Goal: Complete application form: Complete application form

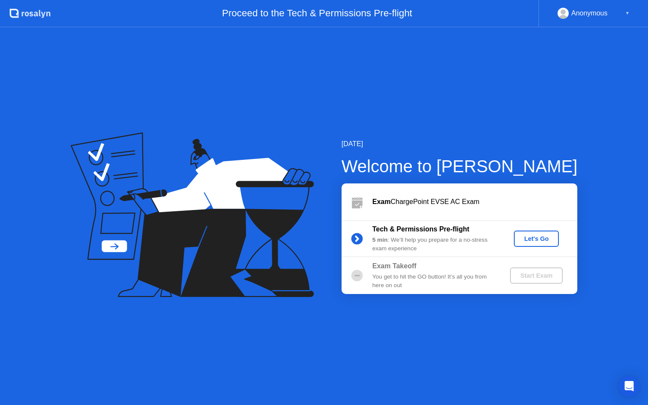
click at [531, 236] on div "Let's Go" at bounding box center [536, 238] width 38 height 7
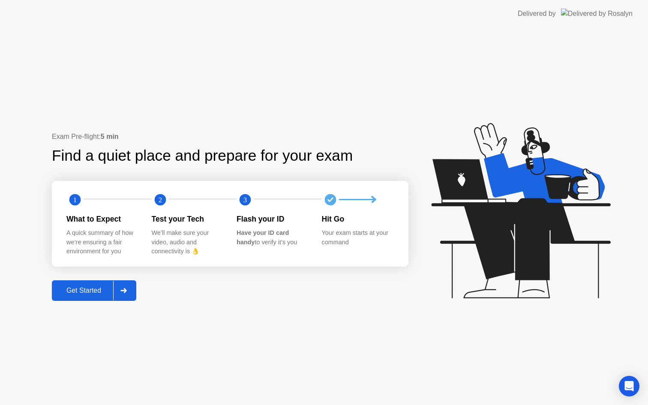
click at [92, 292] on div "Get Started" at bounding box center [83, 291] width 59 height 8
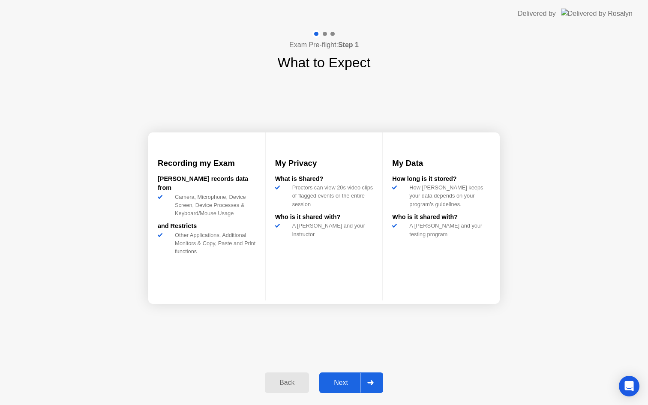
click at [343, 384] on div "Next" at bounding box center [341, 383] width 38 height 8
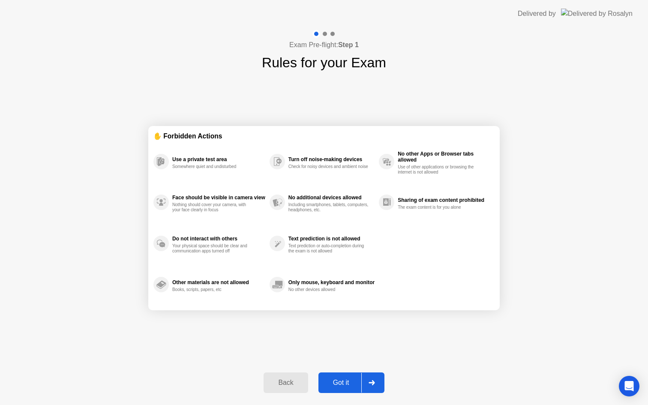
click at [343, 384] on div "Got it" at bounding box center [341, 383] width 40 height 8
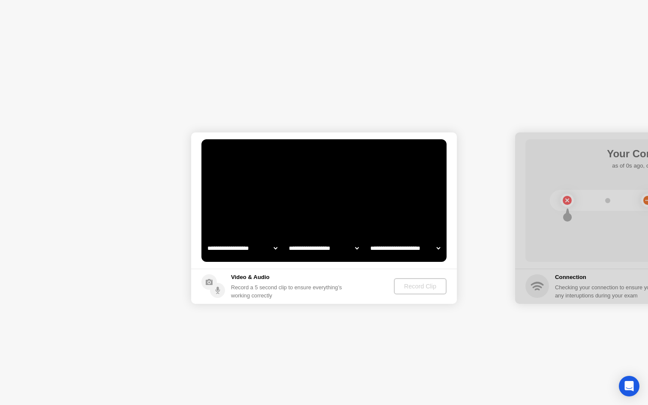
select select "**********"
select select "*******"
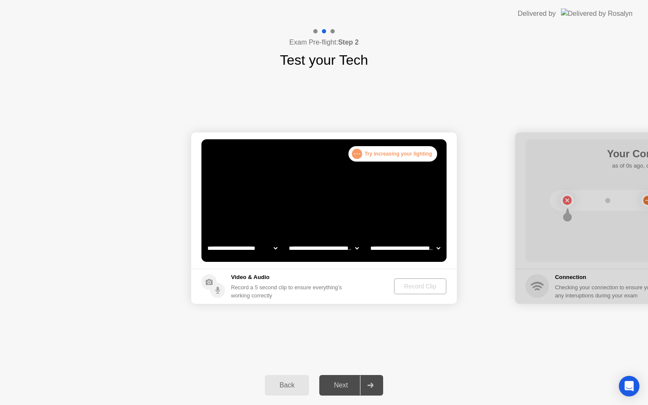
click at [325, 251] on select "**********" at bounding box center [323, 247] width 73 height 17
click at [409, 248] on select "**********" at bounding box center [404, 247] width 73 height 17
click at [275, 250] on select "**********" at bounding box center [242, 247] width 73 height 17
select select "**********"
click at [412, 284] on div "Record Clip" at bounding box center [420, 286] width 46 height 7
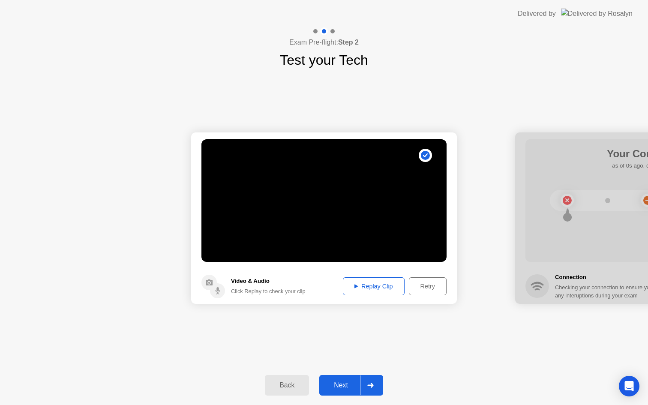
click at [369, 288] on div "Replay Clip" at bounding box center [374, 286] width 56 height 7
click at [347, 387] on div "Next" at bounding box center [341, 385] width 38 height 8
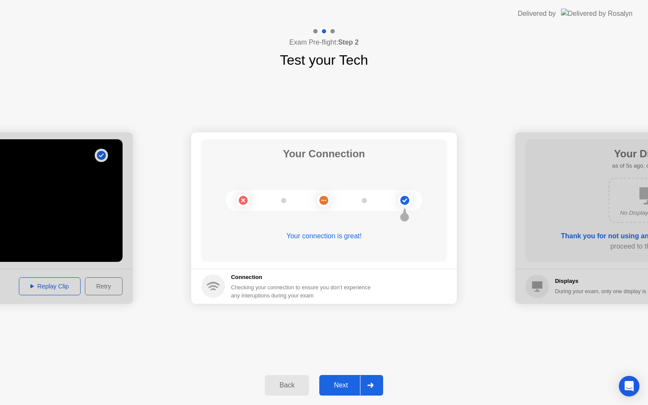
click at [347, 387] on div "Next" at bounding box center [341, 385] width 38 height 8
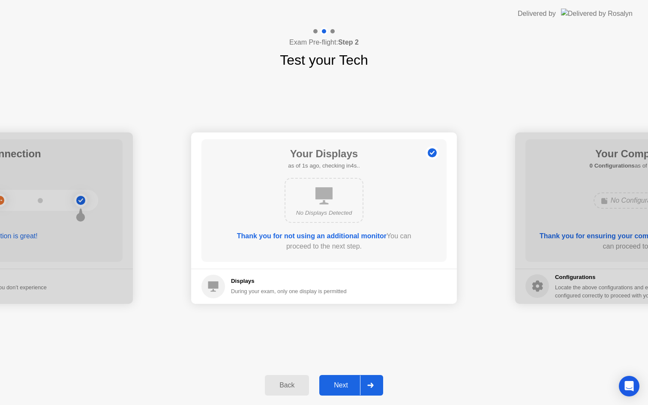
click at [346, 386] on div "Next" at bounding box center [341, 385] width 38 height 8
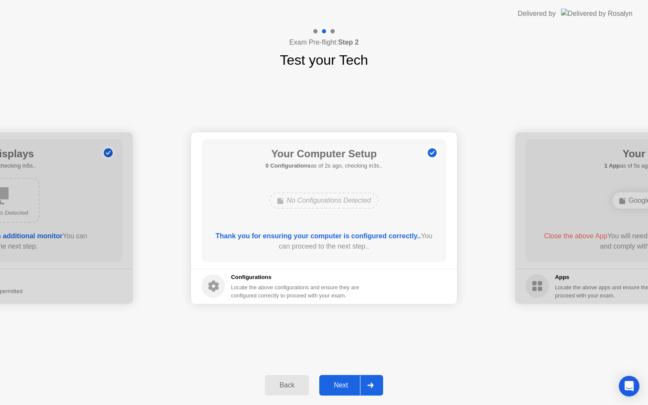
click at [346, 386] on div "Next" at bounding box center [341, 385] width 38 height 8
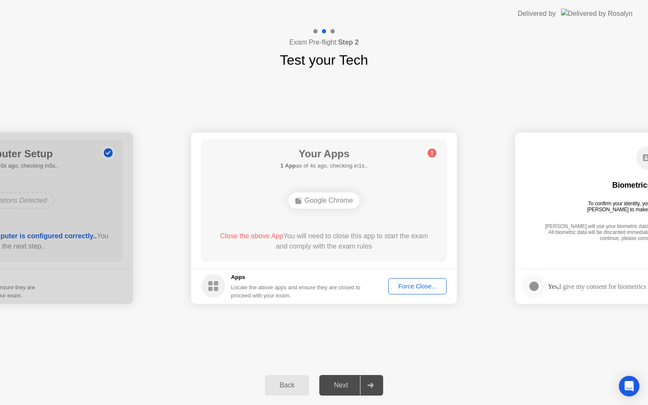
click at [413, 284] on div "Force Close..." at bounding box center [417, 286] width 52 height 7
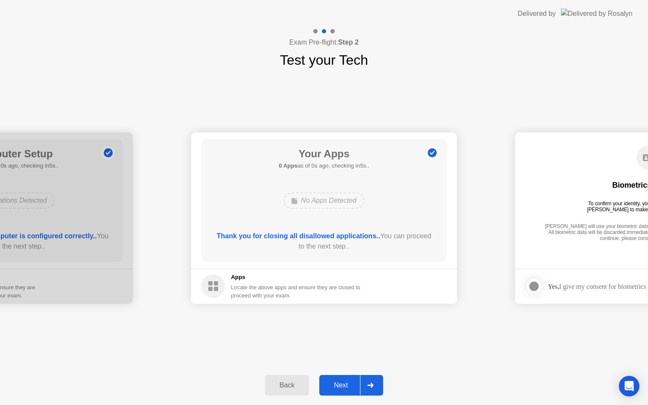
click at [341, 382] on div "Next" at bounding box center [341, 385] width 38 height 8
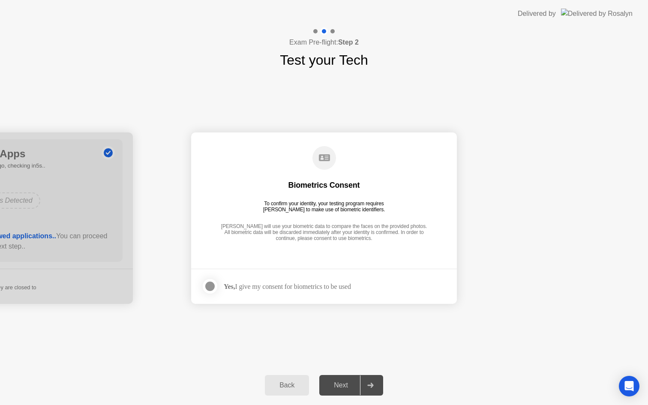
click at [212, 290] on div at bounding box center [210, 286] width 10 height 10
click at [337, 389] on div "Next" at bounding box center [341, 385] width 38 height 8
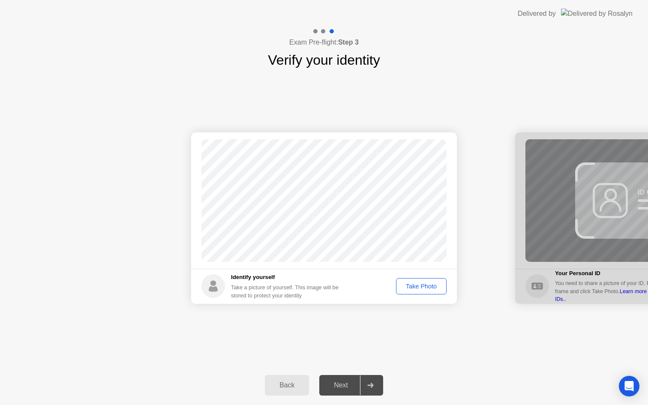
click at [418, 289] on div "Take Photo" at bounding box center [421, 286] width 45 height 7
click at [418, 289] on div "Retake" at bounding box center [426, 286] width 33 height 7
click at [418, 289] on div "Take Photo" at bounding box center [421, 286] width 45 height 7
click at [335, 385] on div "Next" at bounding box center [341, 385] width 38 height 8
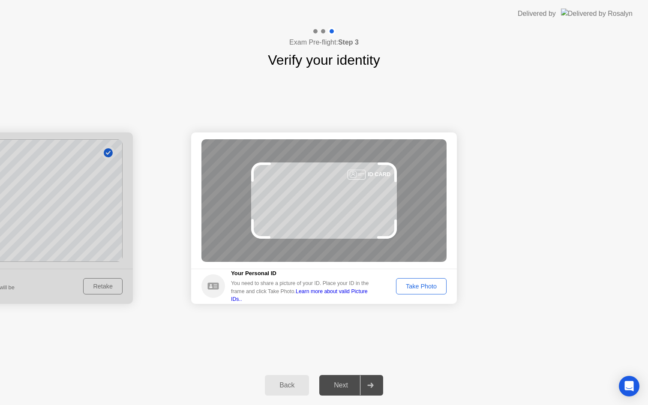
click at [415, 290] on div "Take Photo" at bounding box center [421, 286] width 45 height 7
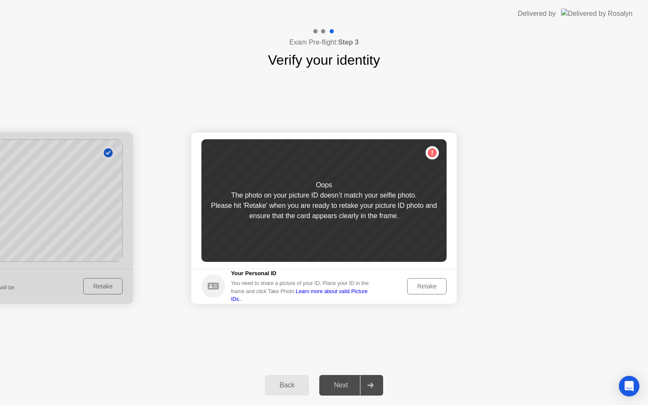
click at [415, 290] on div "Retake" at bounding box center [426, 286] width 33 height 7
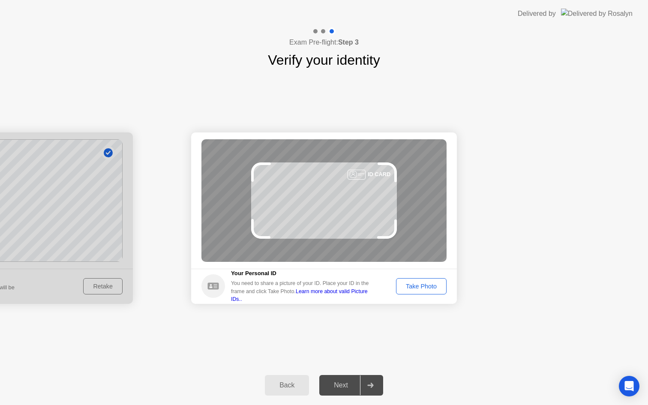
click at [415, 290] on div "Take Photo" at bounding box center [421, 286] width 45 height 7
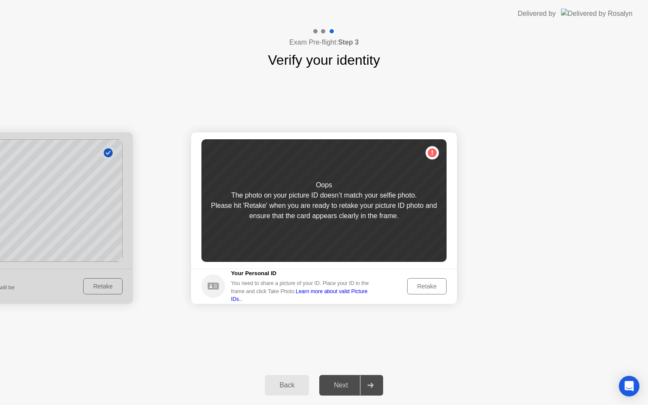
click at [103, 290] on div at bounding box center [0, 217] width 266 height 171
click at [291, 381] on div "Back" at bounding box center [286, 385] width 39 height 8
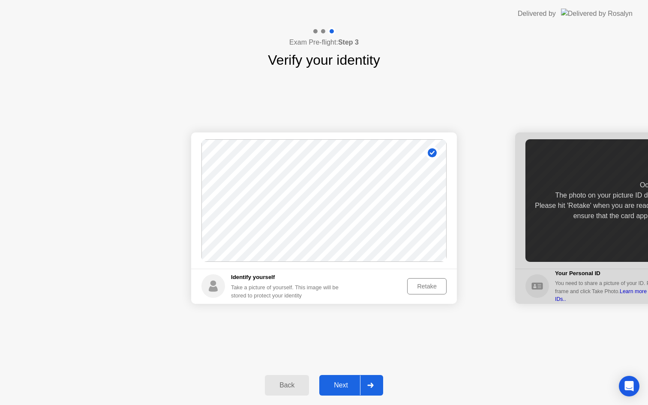
click at [429, 290] on div "Retake" at bounding box center [426, 286] width 33 height 7
click at [429, 290] on div "Take Photo" at bounding box center [421, 286] width 45 height 7
click at [342, 390] on button "Next" at bounding box center [351, 385] width 64 height 21
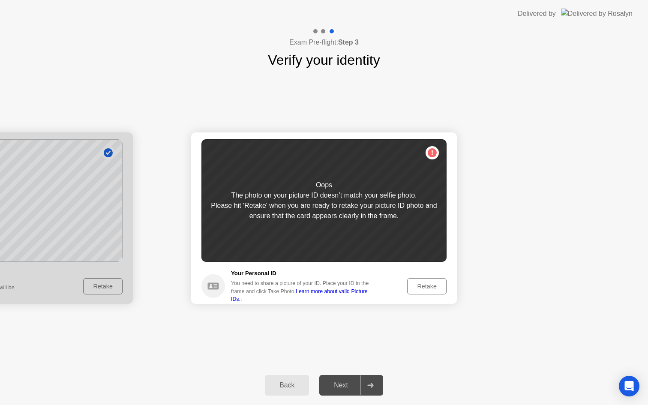
click at [421, 284] on div "Retake" at bounding box center [426, 286] width 33 height 7
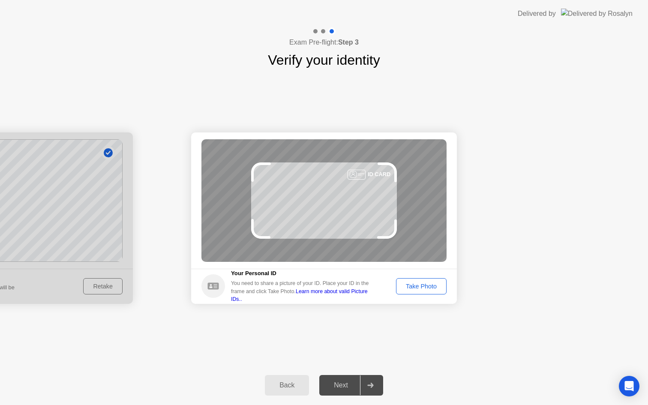
click at [421, 284] on div "Take Photo" at bounding box center [421, 286] width 45 height 7
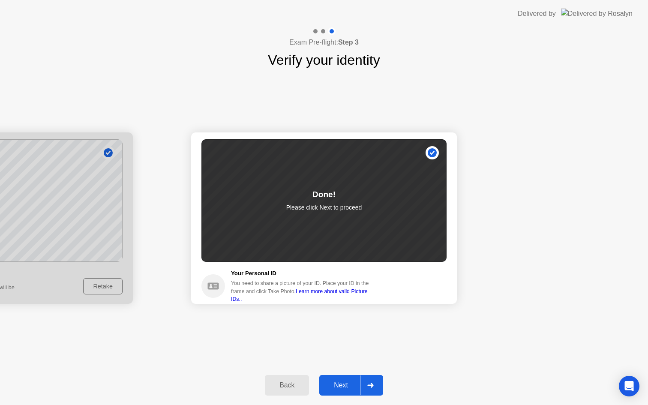
click at [347, 382] on div "Next" at bounding box center [341, 385] width 38 height 8
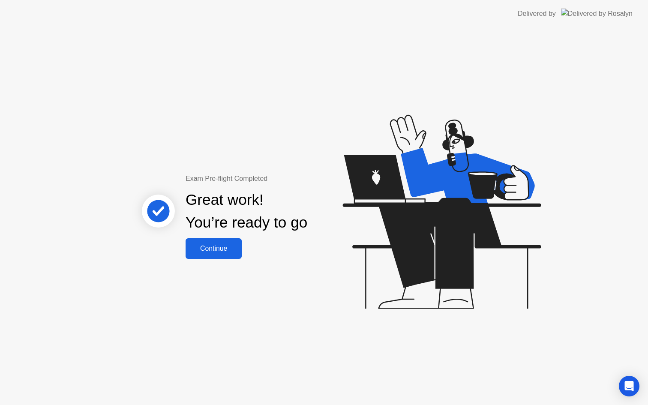
click at [210, 252] on div "Continue" at bounding box center [213, 249] width 51 height 8
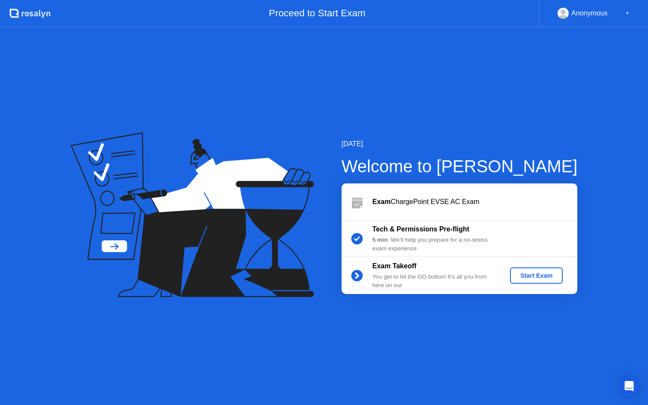
click at [534, 275] on div "Start Exam" at bounding box center [536, 275] width 46 height 7
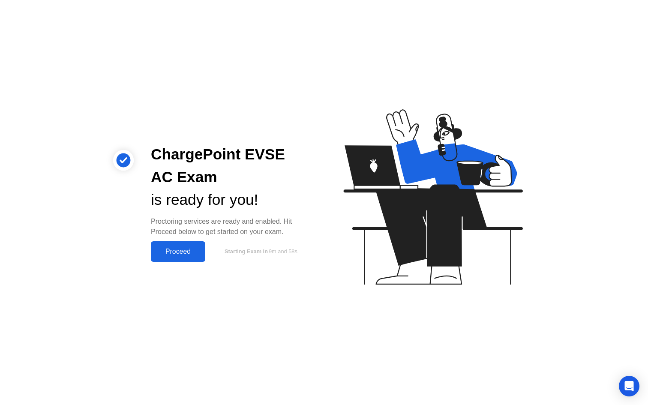
click at [180, 253] on div "Proceed" at bounding box center [177, 252] width 49 height 8
